Goal: Information Seeking & Learning: Learn about a topic

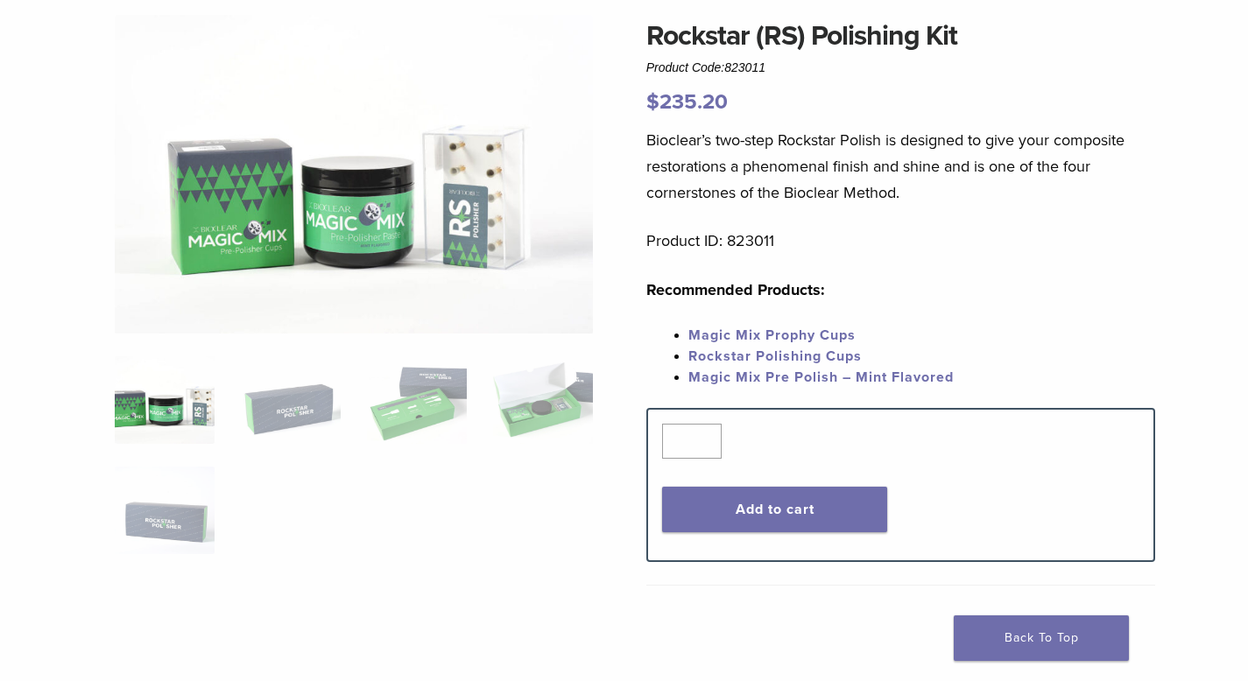
scroll to position [145, 0]
click at [496, 179] on img at bounding box center [354, 174] width 478 height 320
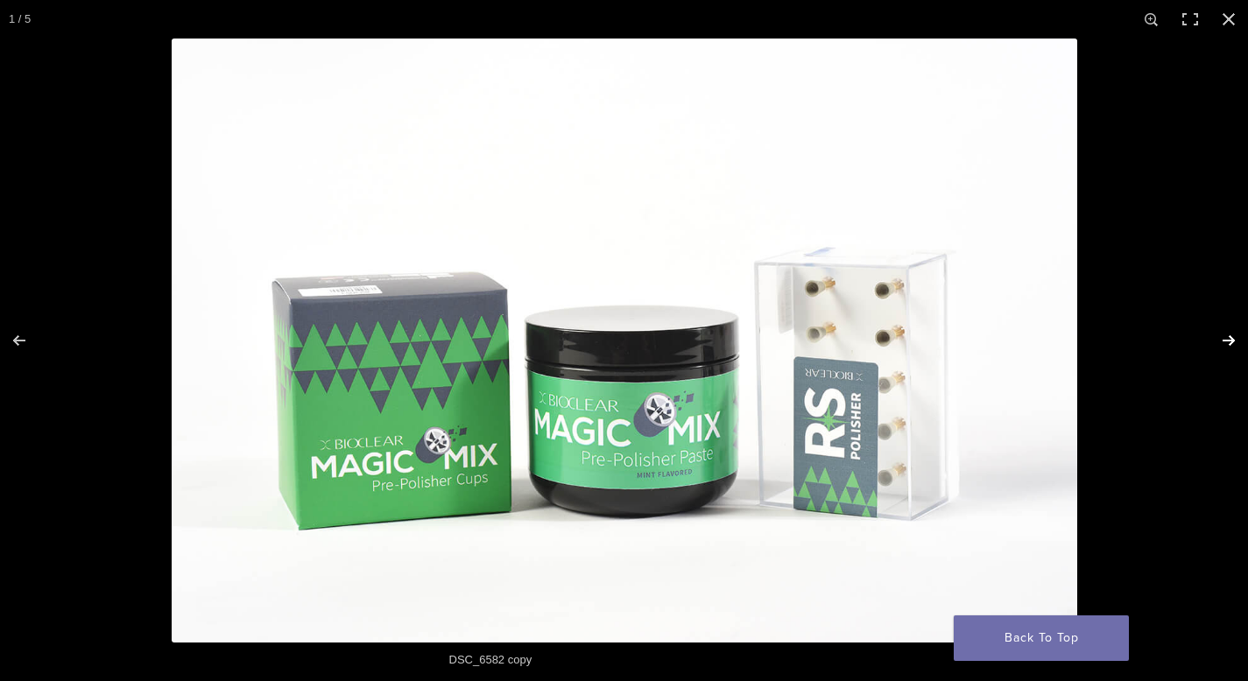
click at [1224, 338] on button "Next (arrow right)" at bounding box center [1216, 341] width 61 height 88
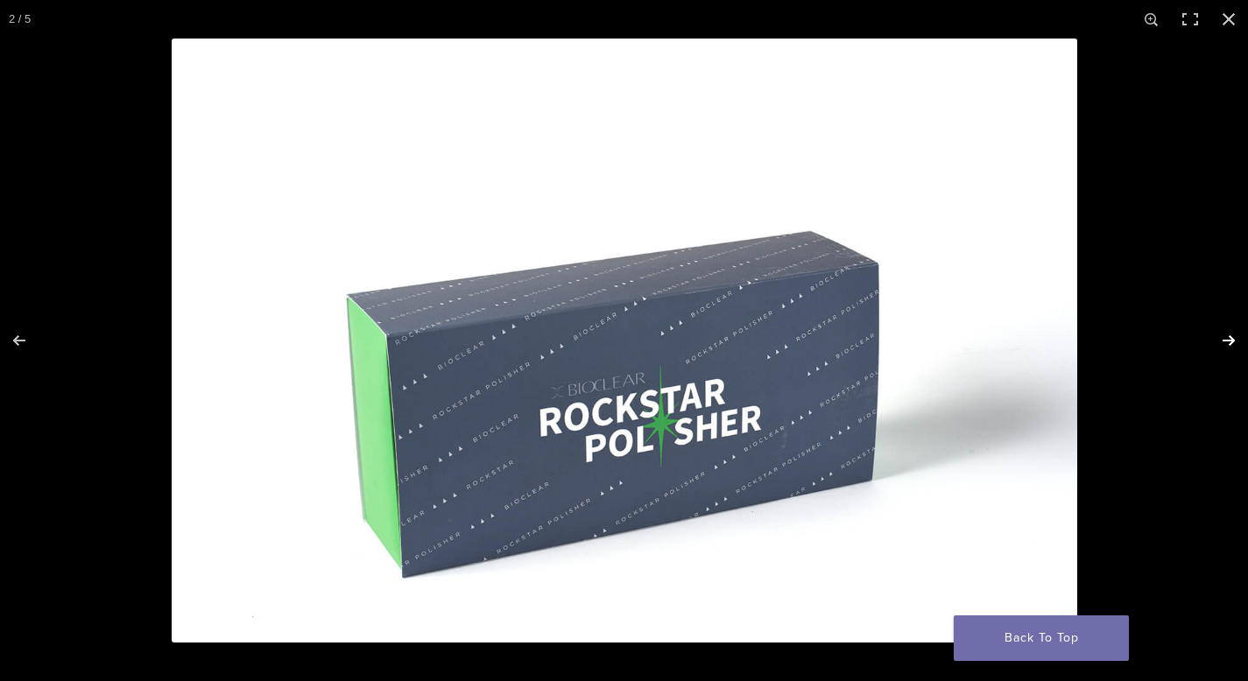
click at [1228, 343] on button "Next (arrow right)" at bounding box center [1216, 341] width 61 height 88
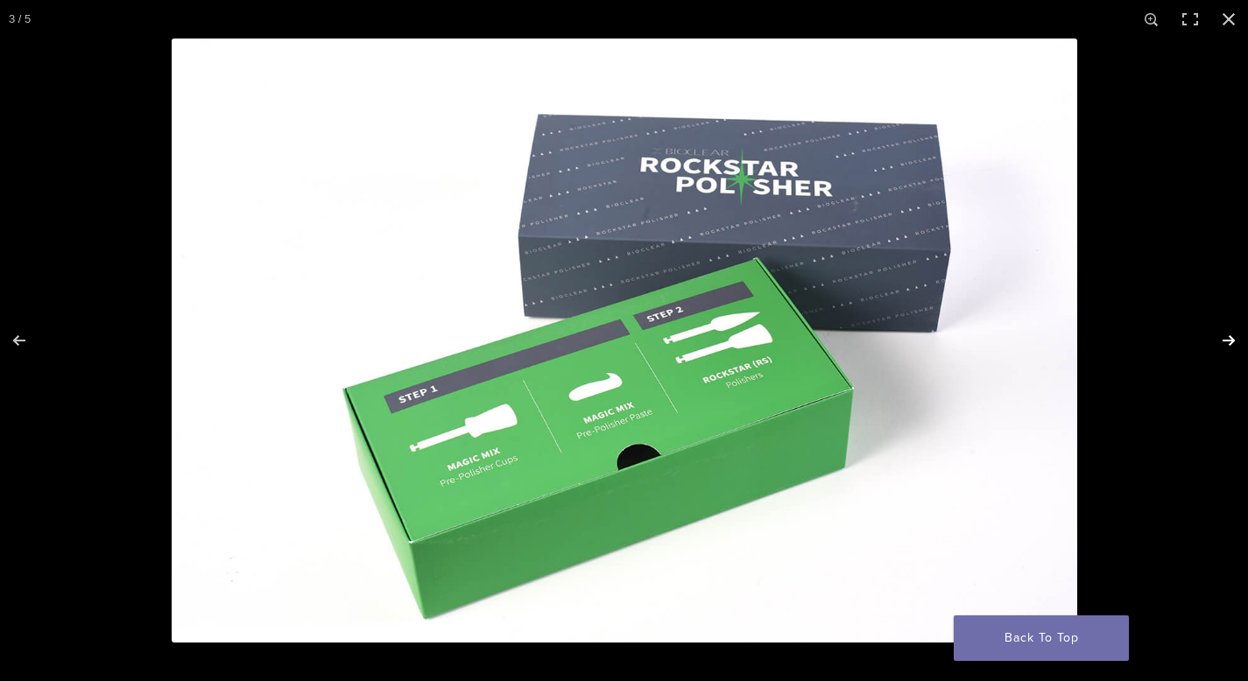
click at [1228, 343] on button "Next (arrow right)" at bounding box center [1216, 341] width 61 height 88
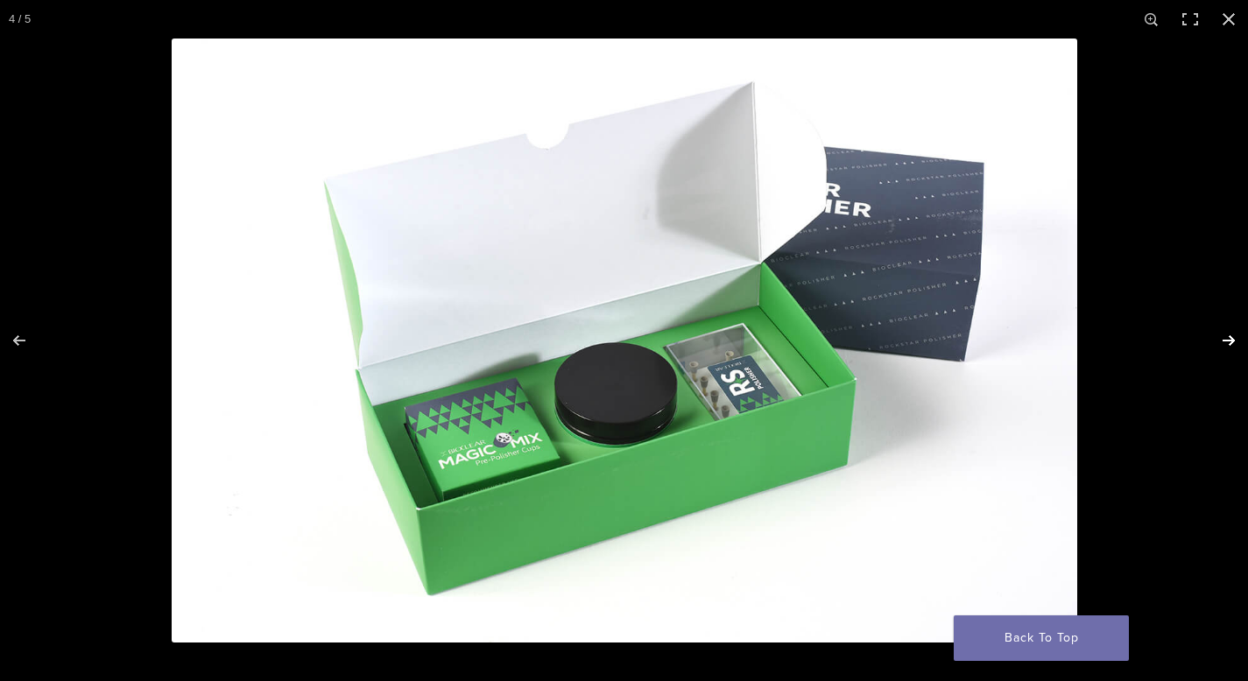
click at [1228, 344] on button "Next (arrow right)" at bounding box center [1216, 341] width 61 height 88
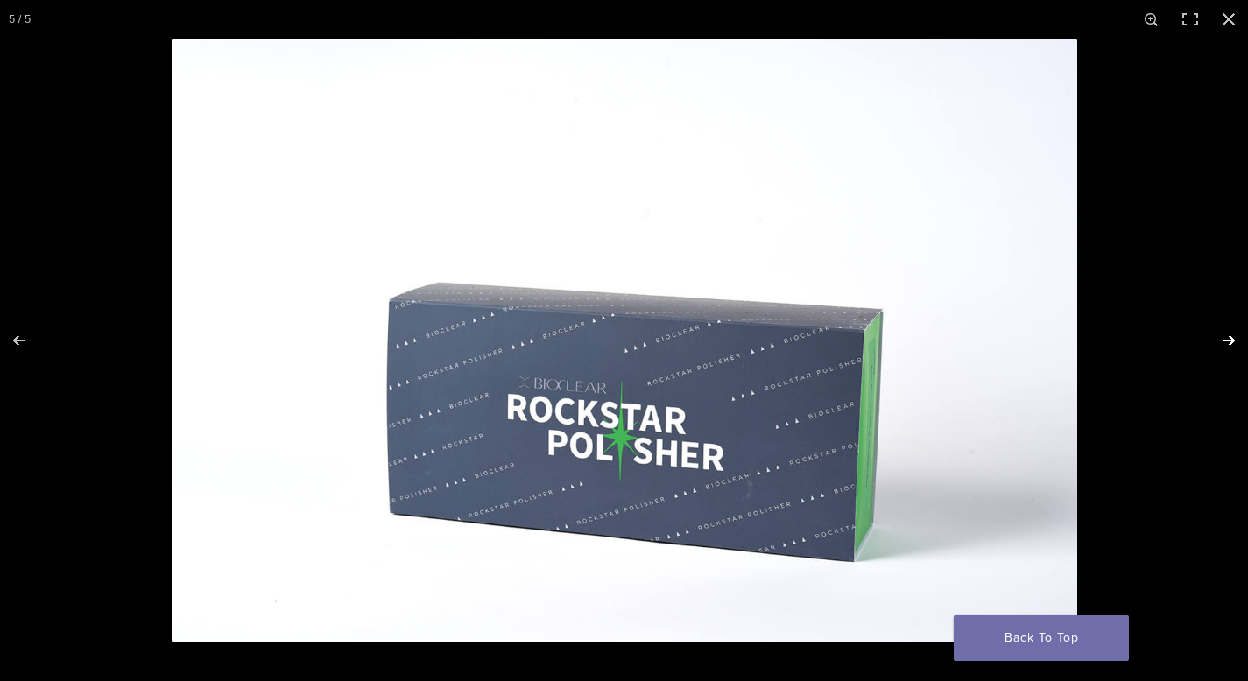
click at [1228, 342] on button "Next (arrow right)" at bounding box center [1216, 341] width 61 height 88
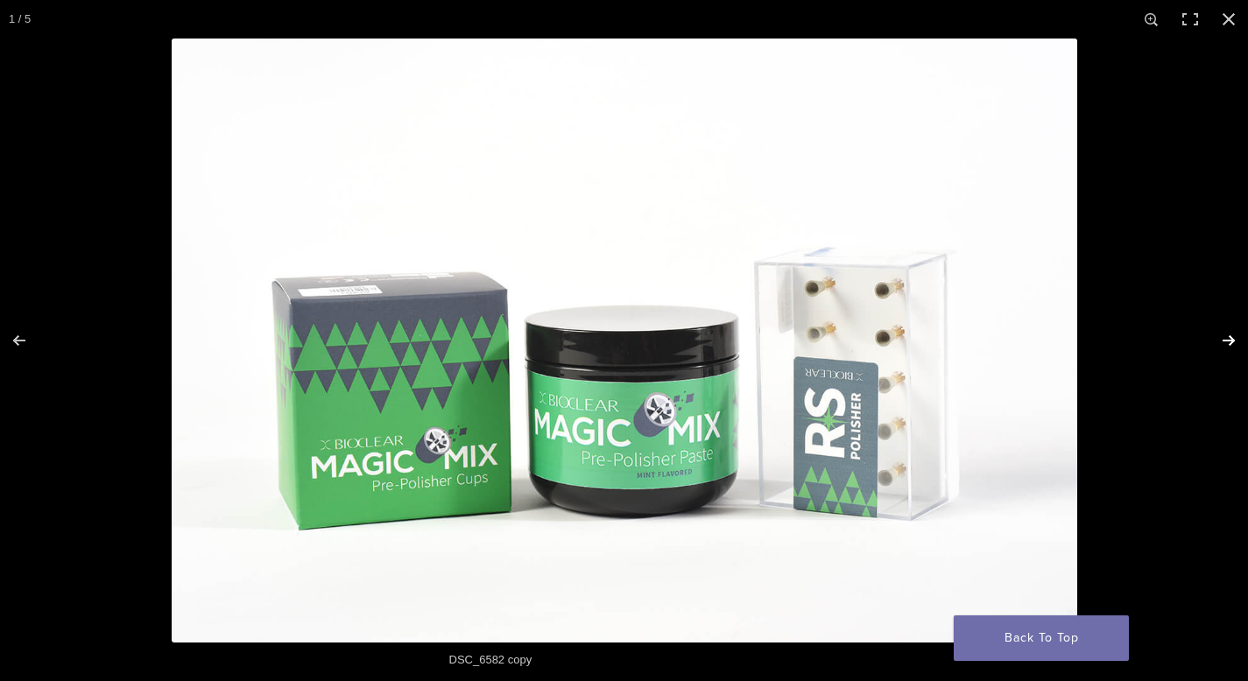
click at [1228, 342] on button "Next (arrow right)" at bounding box center [1216, 341] width 61 height 88
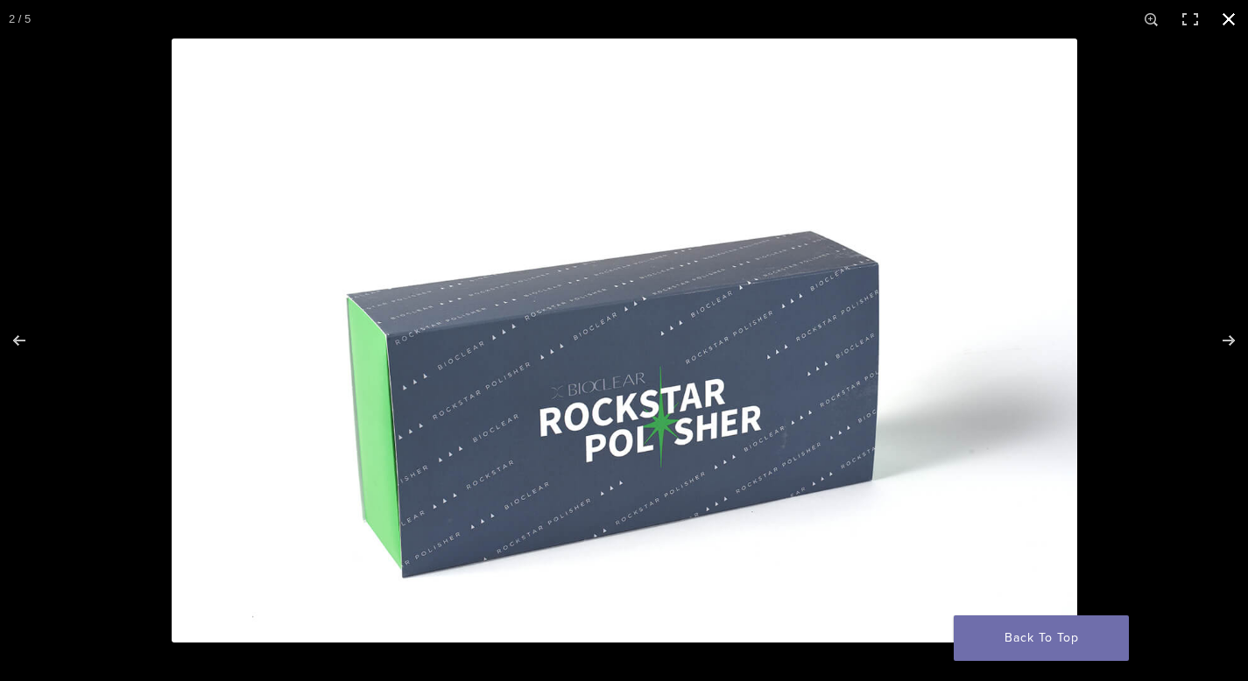
click at [1228, 16] on button "Close (Esc)" at bounding box center [1228, 19] width 39 height 39
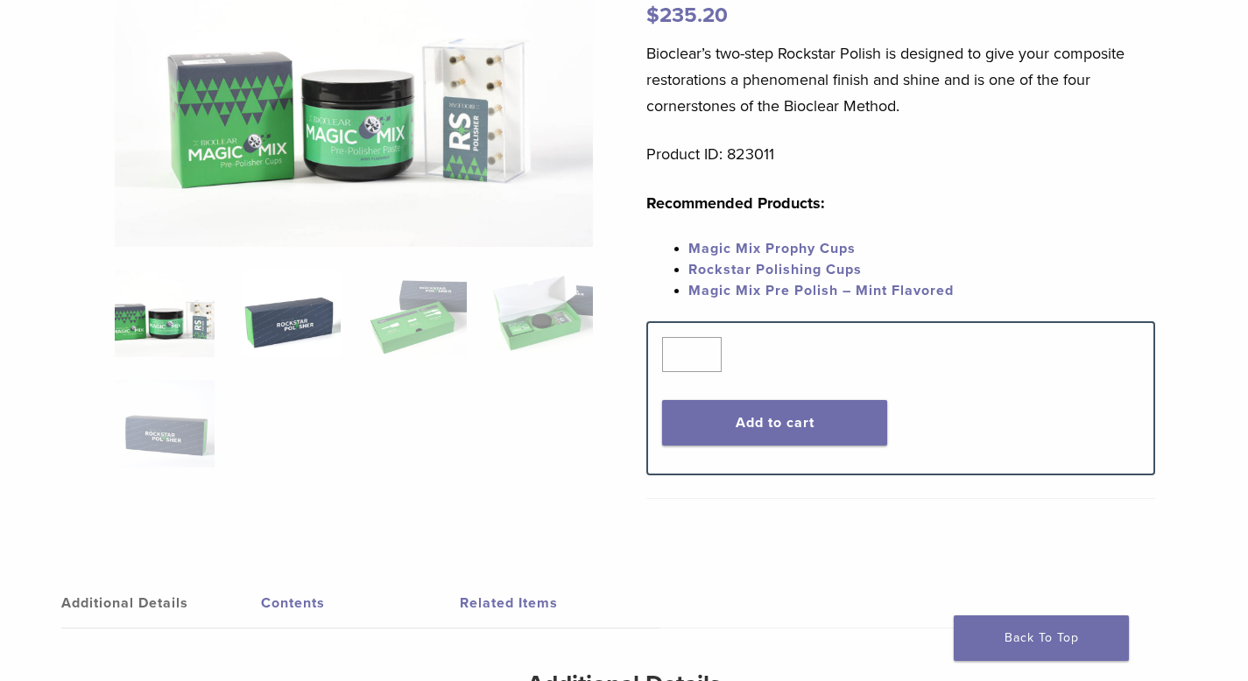
scroll to position [0, 0]
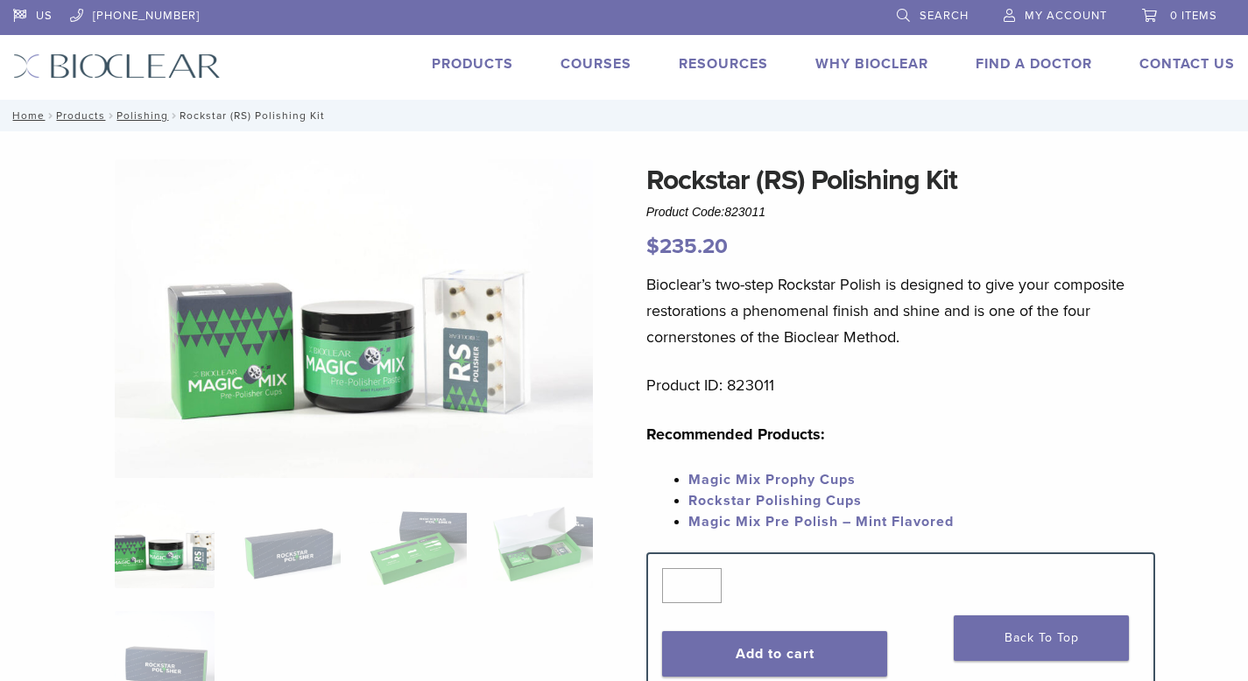
click at [600, 65] on link "Courses" at bounding box center [595, 64] width 71 height 18
